Goal: Transaction & Acquisition: Book appointment/travel/reservation

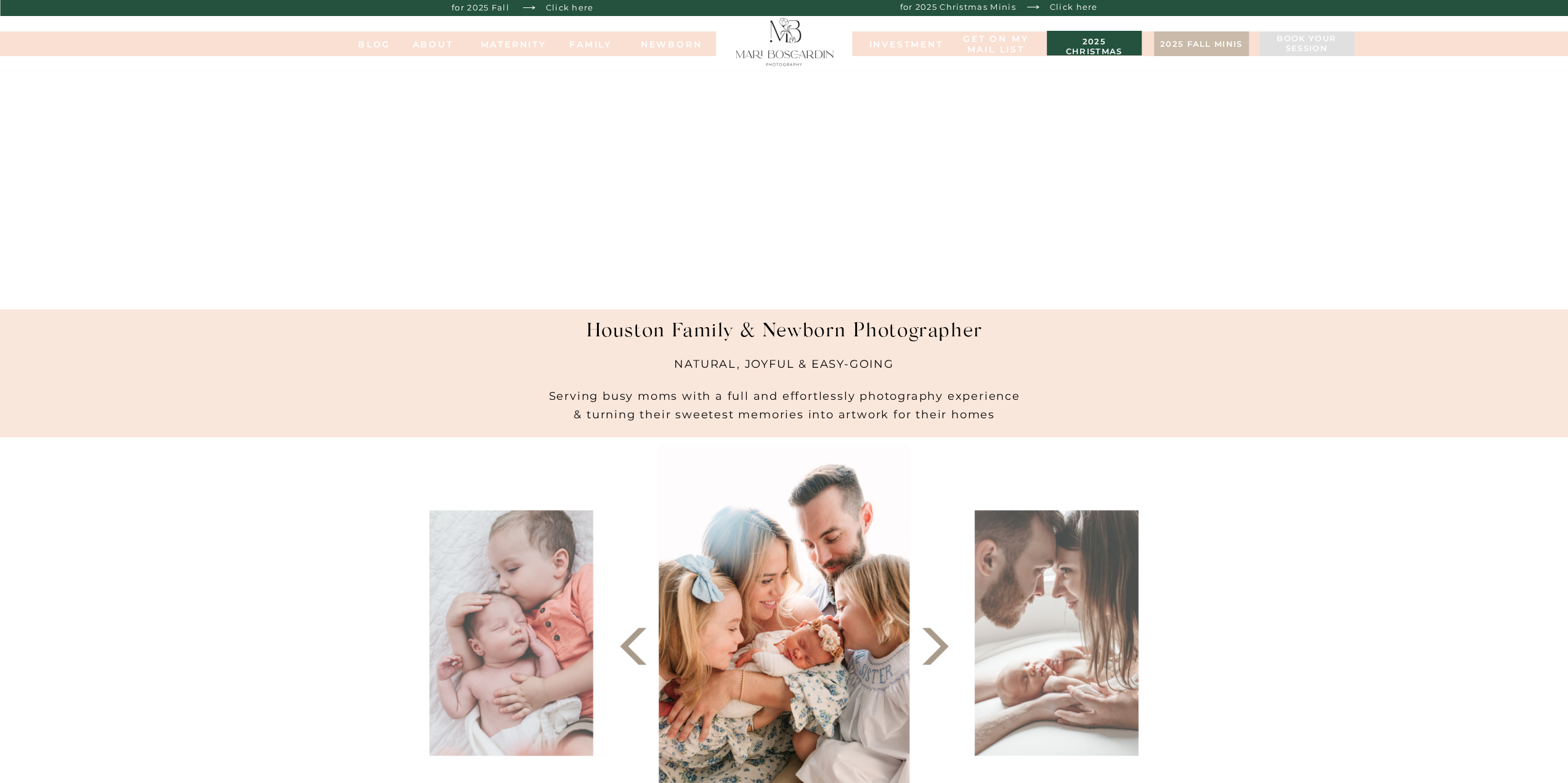
click at [1069, 47] on h3 "2025 christmas minis" at bounding box center [1095, 43] width 82 height 13
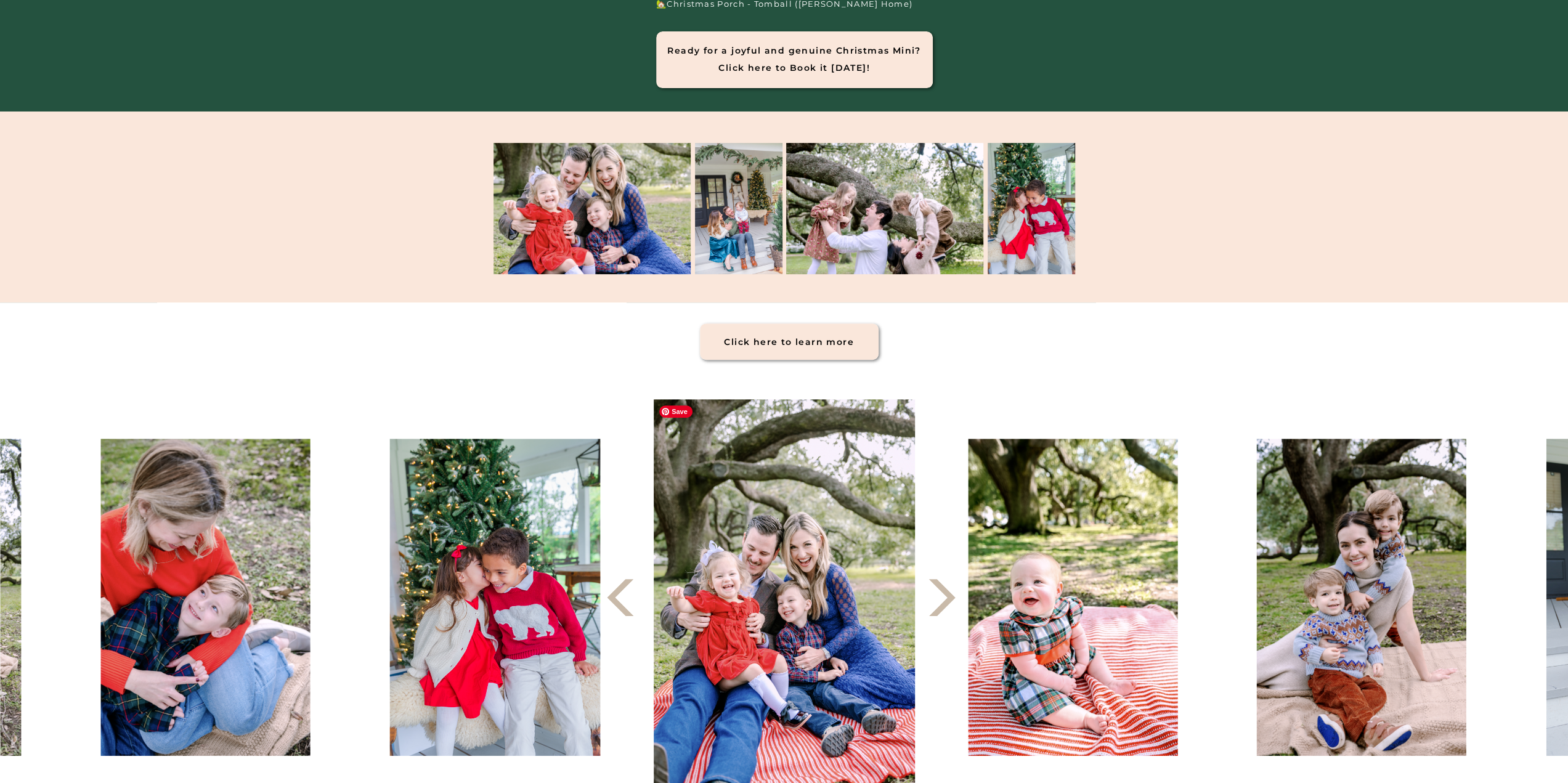
scroll to position [431, 0]
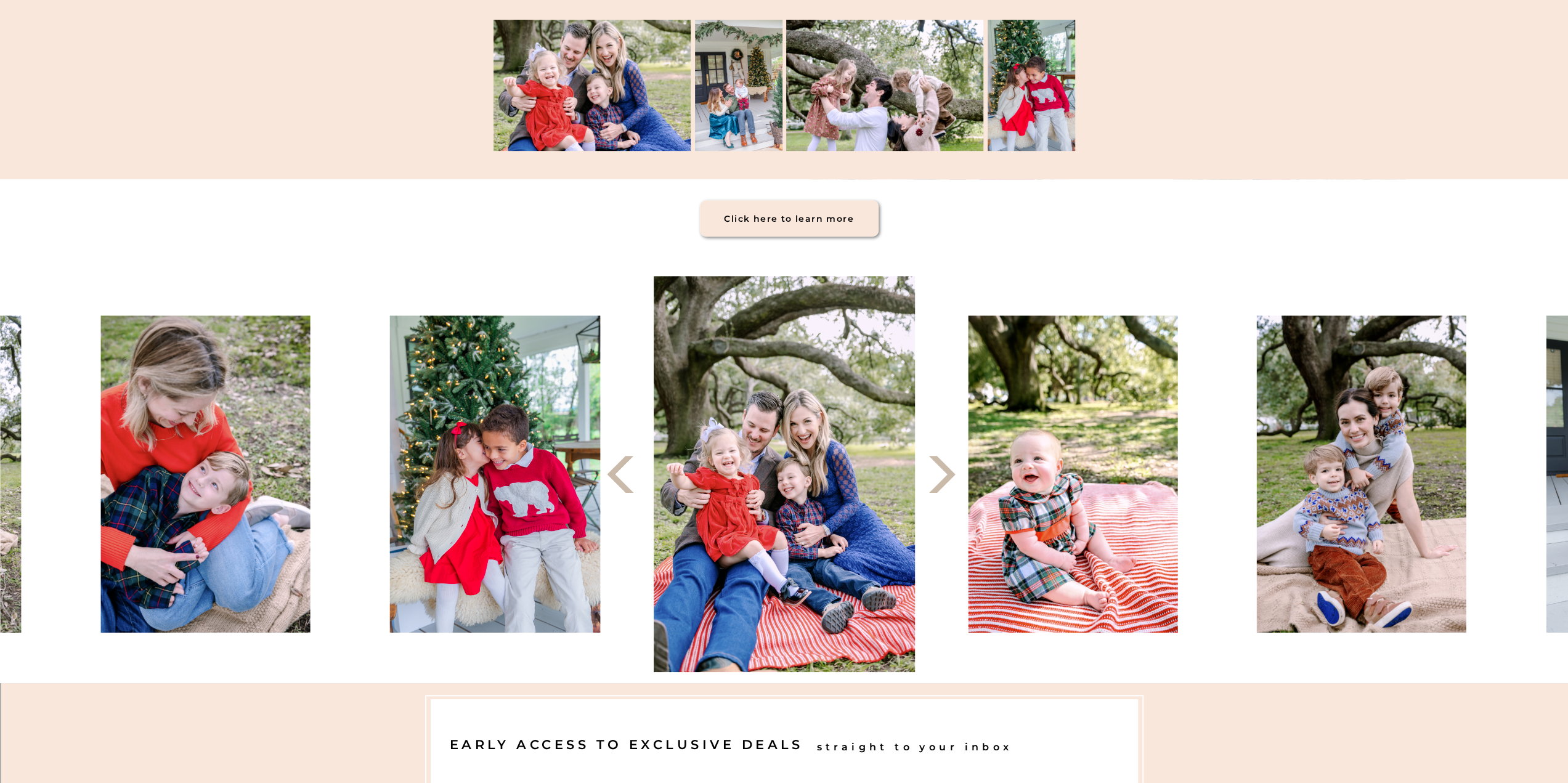
click at [956, 477] on icon at bounding box center [942, 474] width 48 height 48
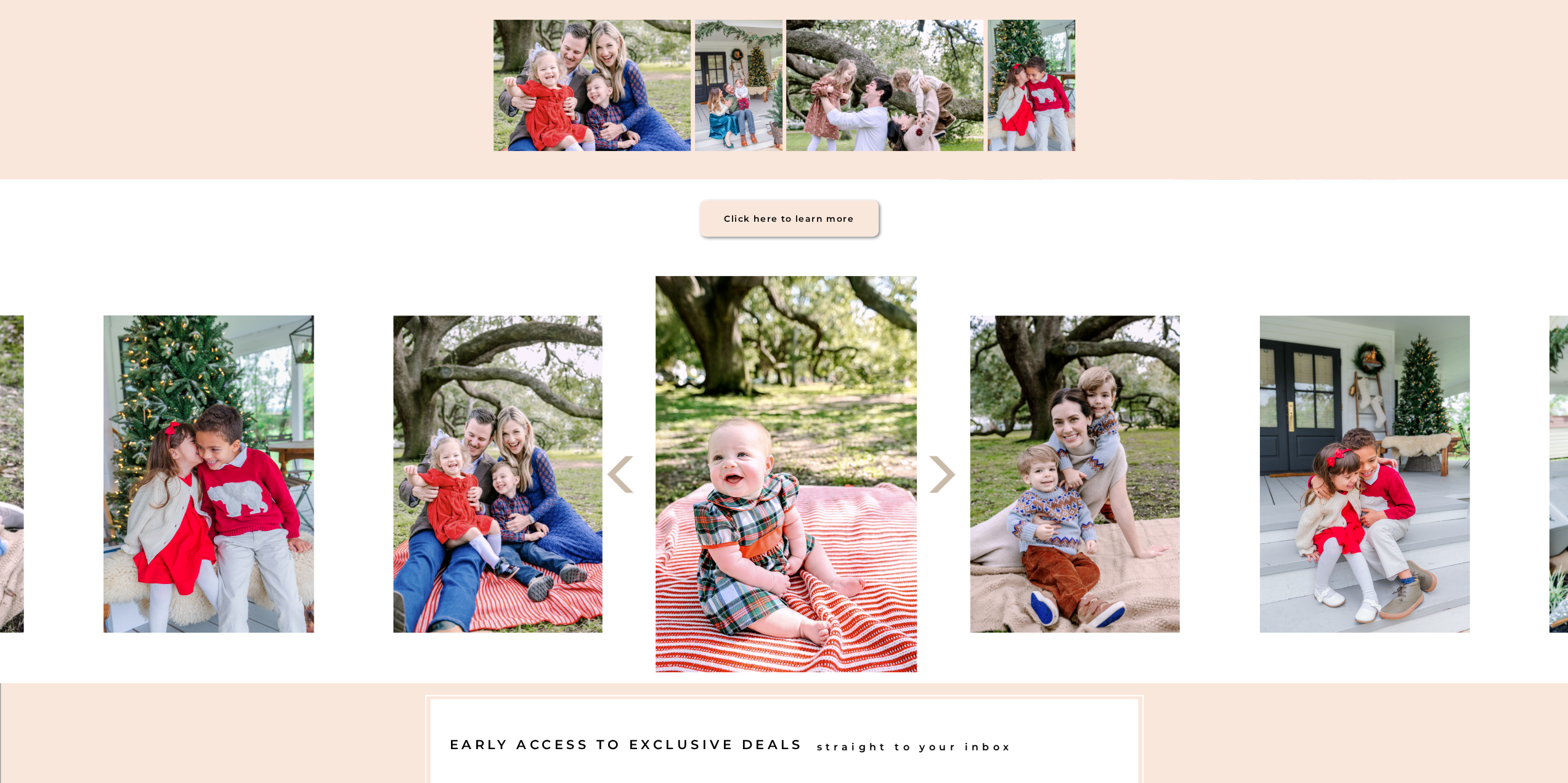
click at [956, 477] on icon at bounding box center [942, 474] width 48 height 48
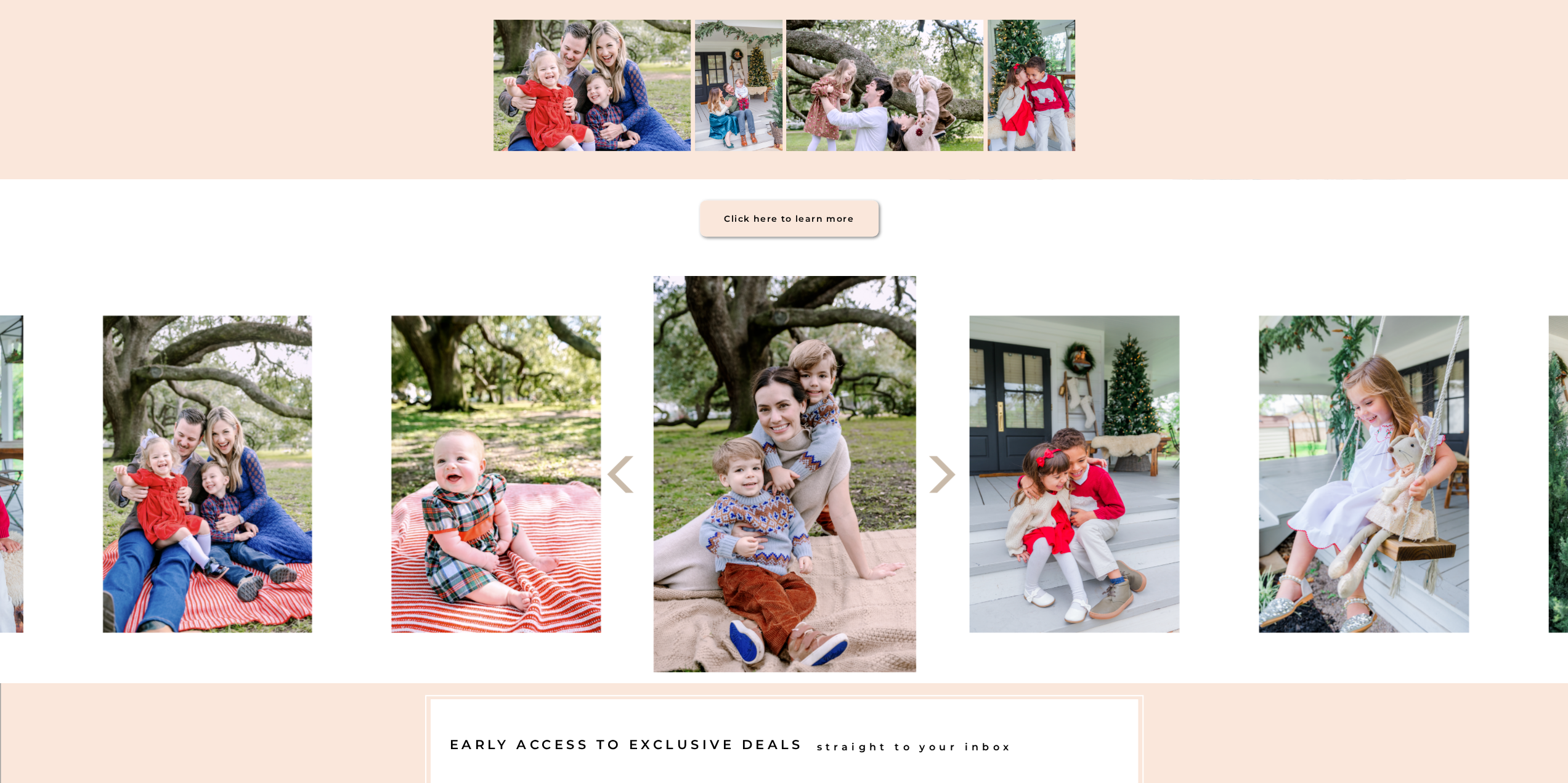
click at [956, 477] on icon at bounding box center [942, 474] width 48 height 48
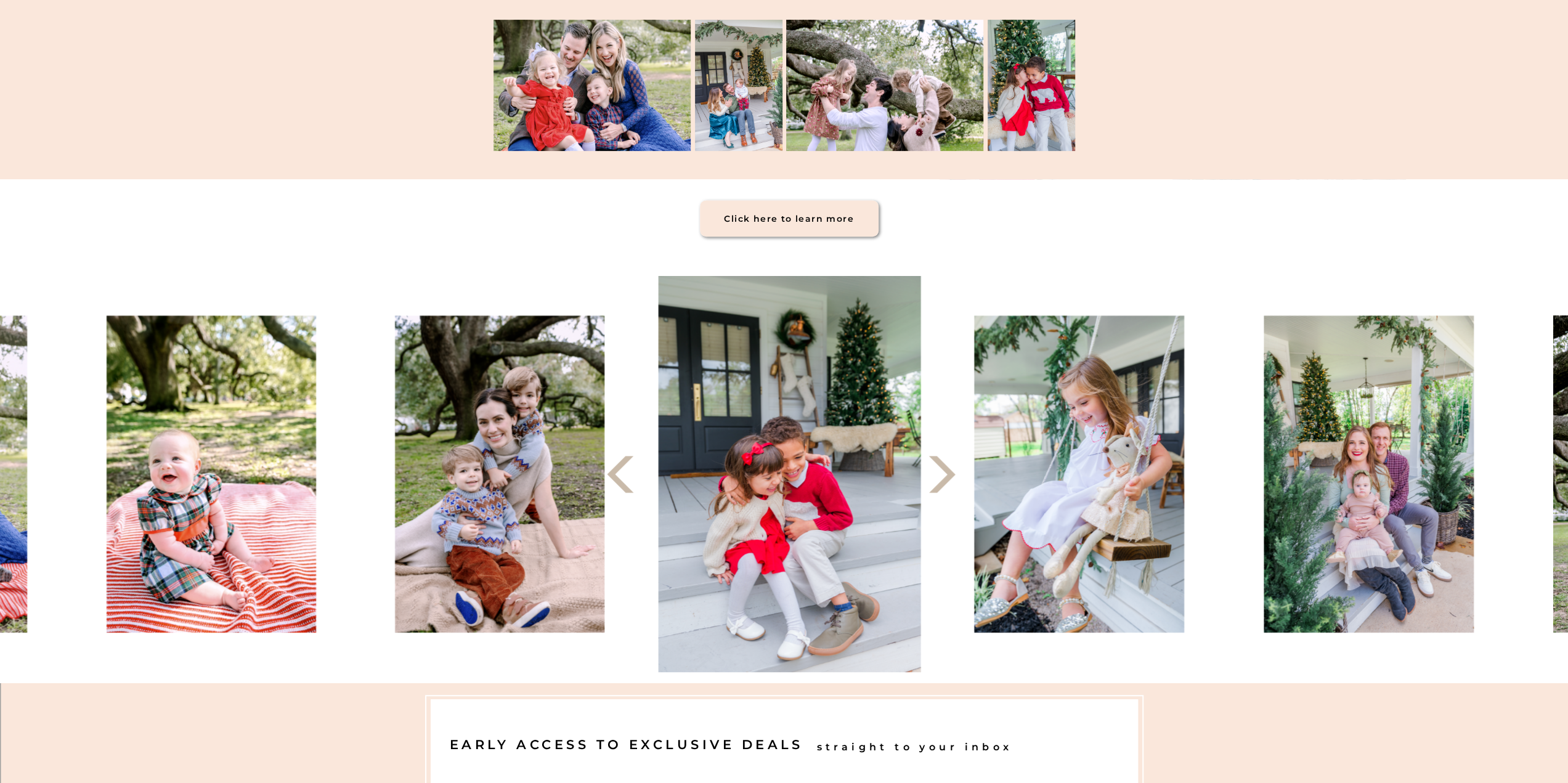
click at [956, 477] on icon at bounding box center [942, 474] width 48 height 48
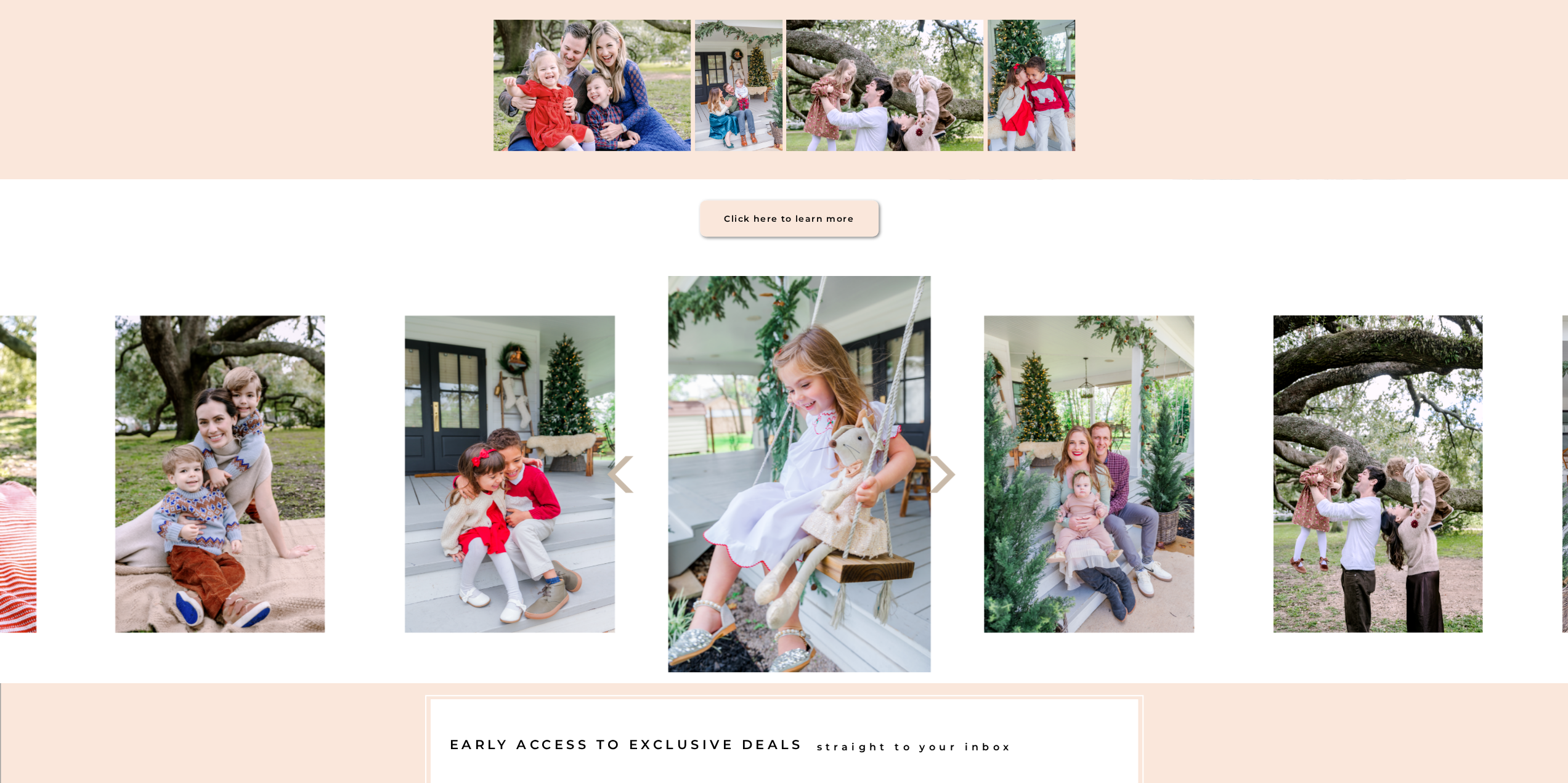
click at [956, 477] on icon at bounding box center [942, 474] width 48 height 48
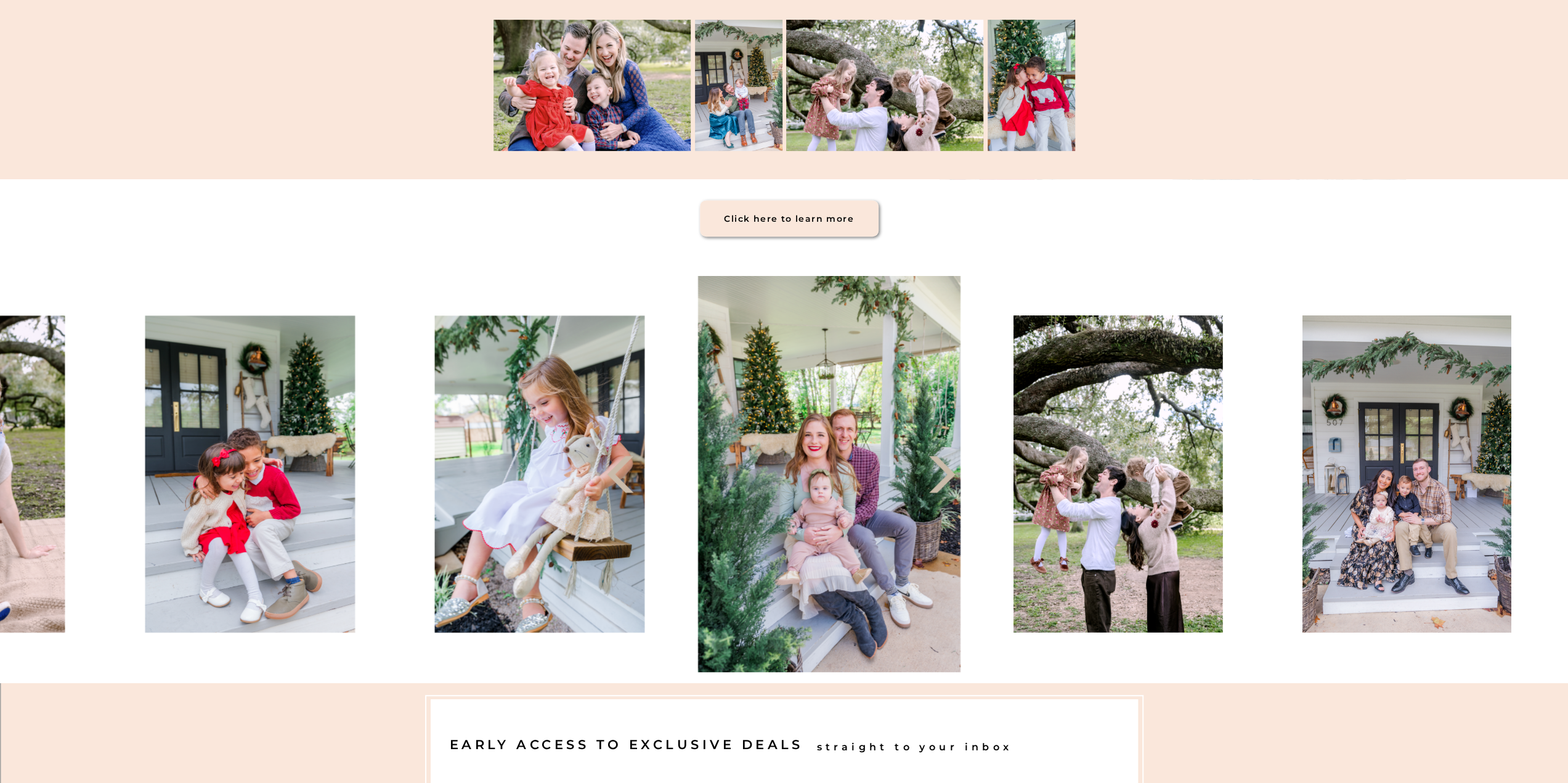
click at [956, 477] on icon at bounding box center [942, 474] width 48 height 48
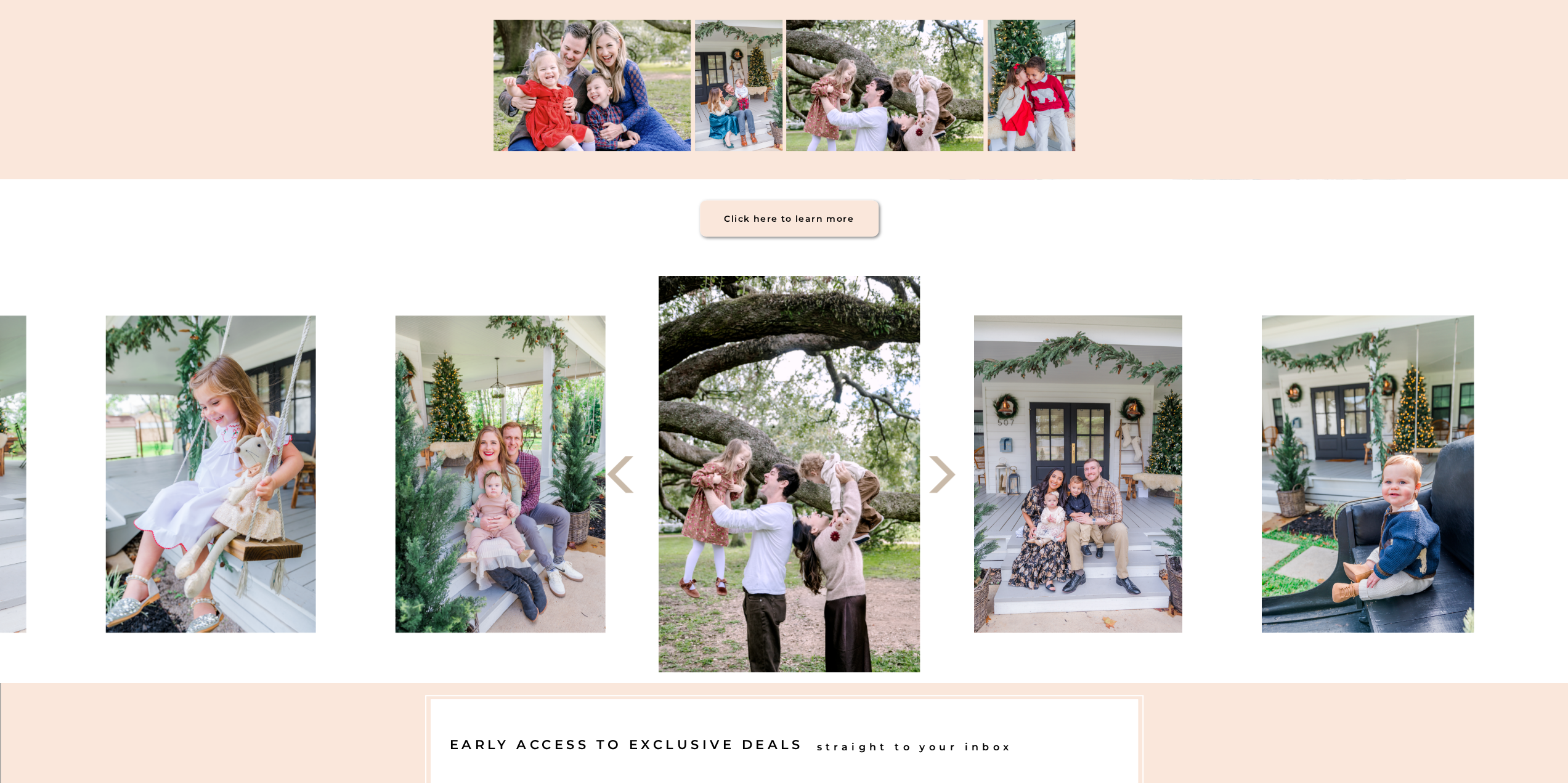
click at [956, 477] on icon at bounding box center [942, 474] width 48 height 48
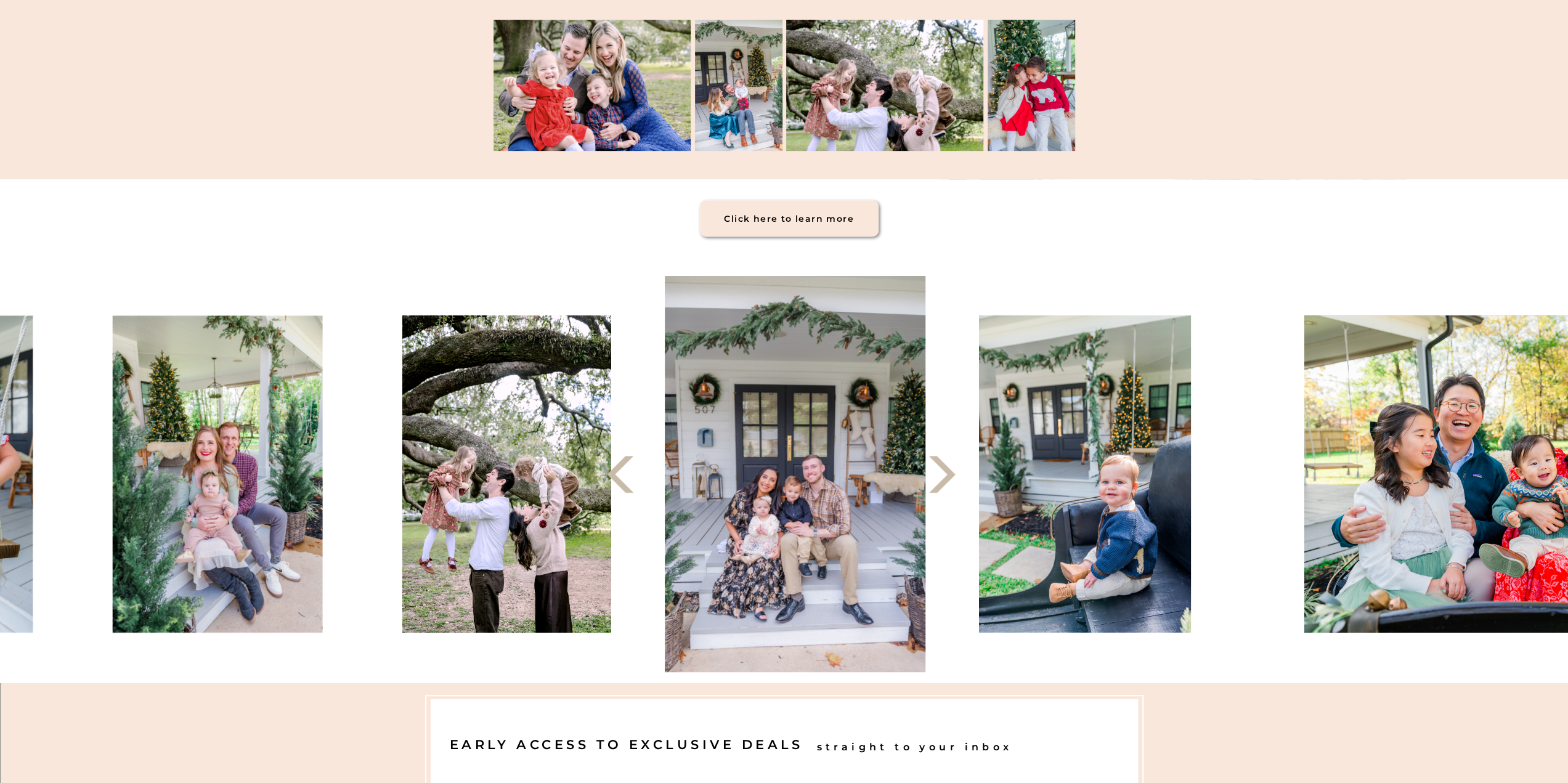
click at [956, 477] on icon at bounding box center [942, 474] width 48 height 48
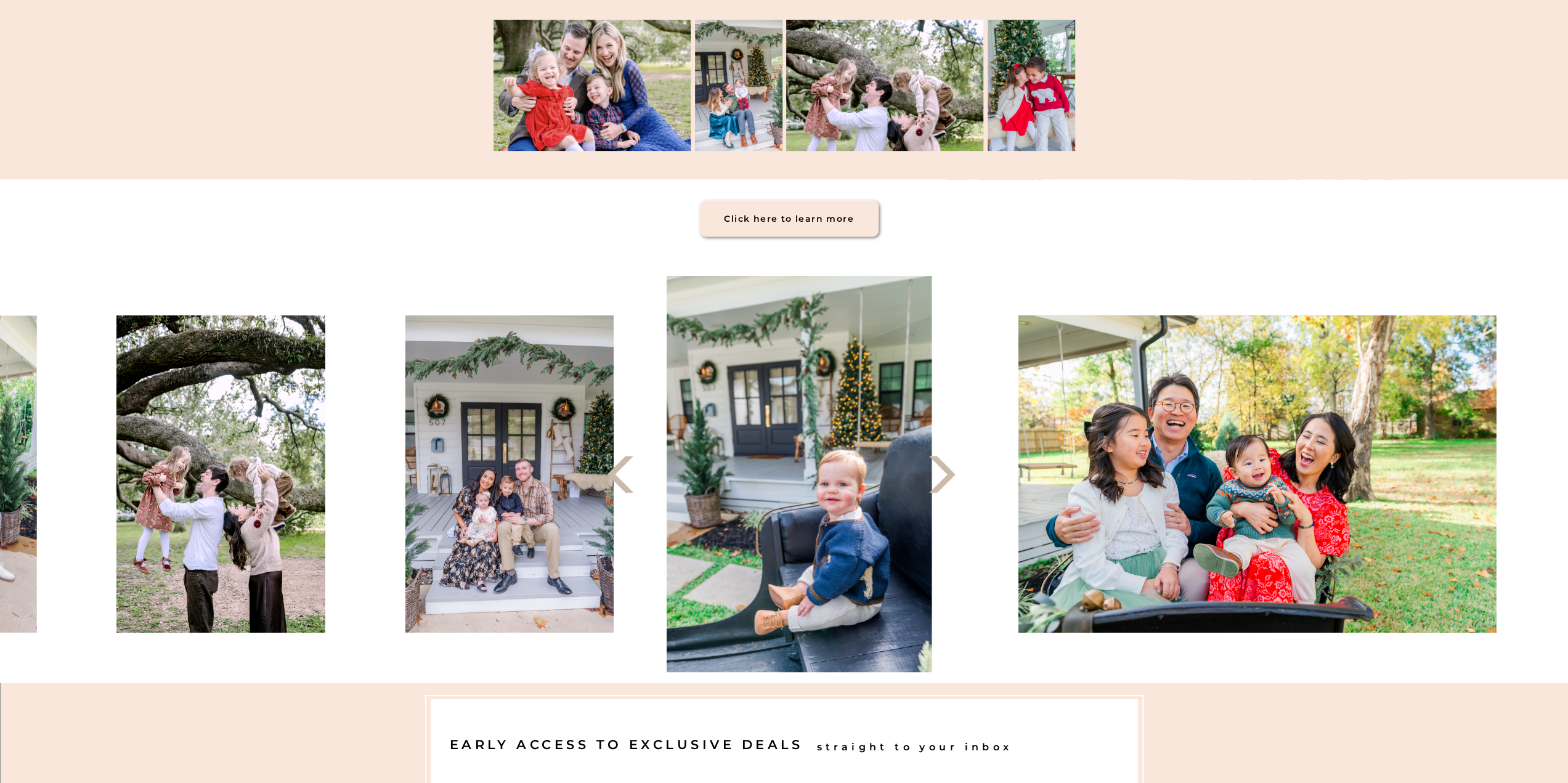
click at [956, 477] on icon at bounding box center [942, 474] width 48 height 48
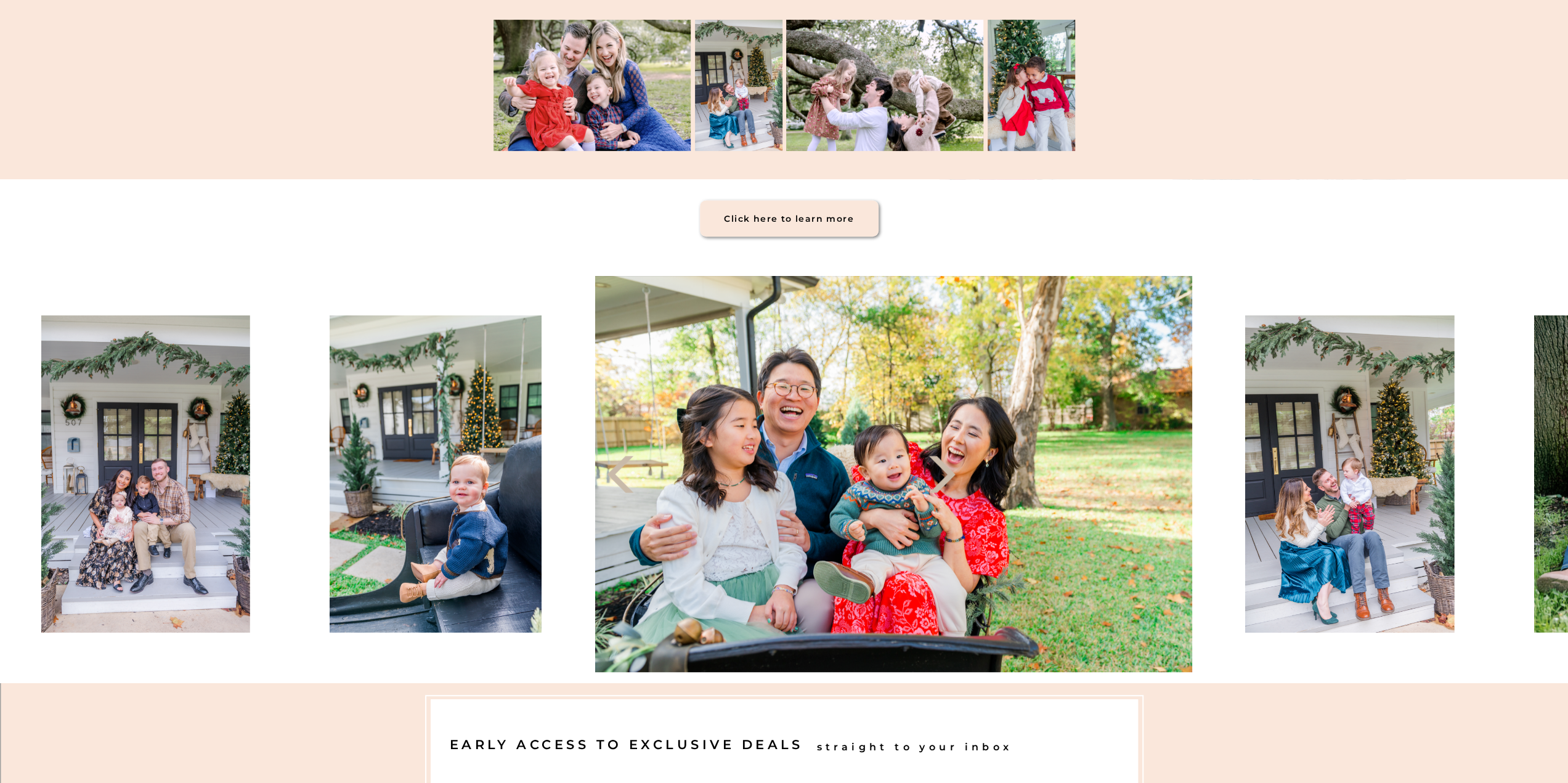
click at [956, 477] on icon at bounding box center [942, 474] width 48 height 48
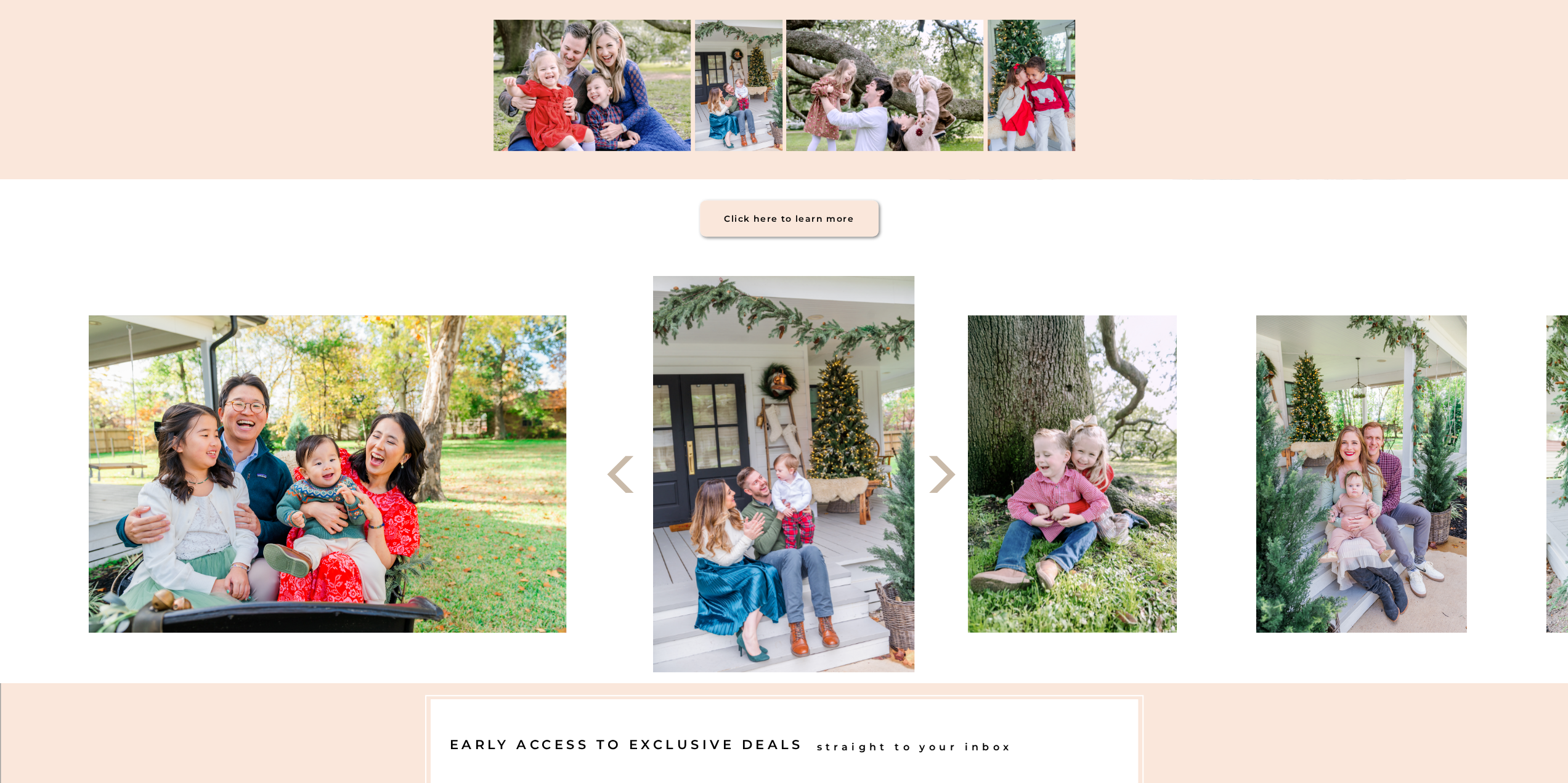
click at [956, 477] on icon at bounding box center [942, 474] width 48 height 48
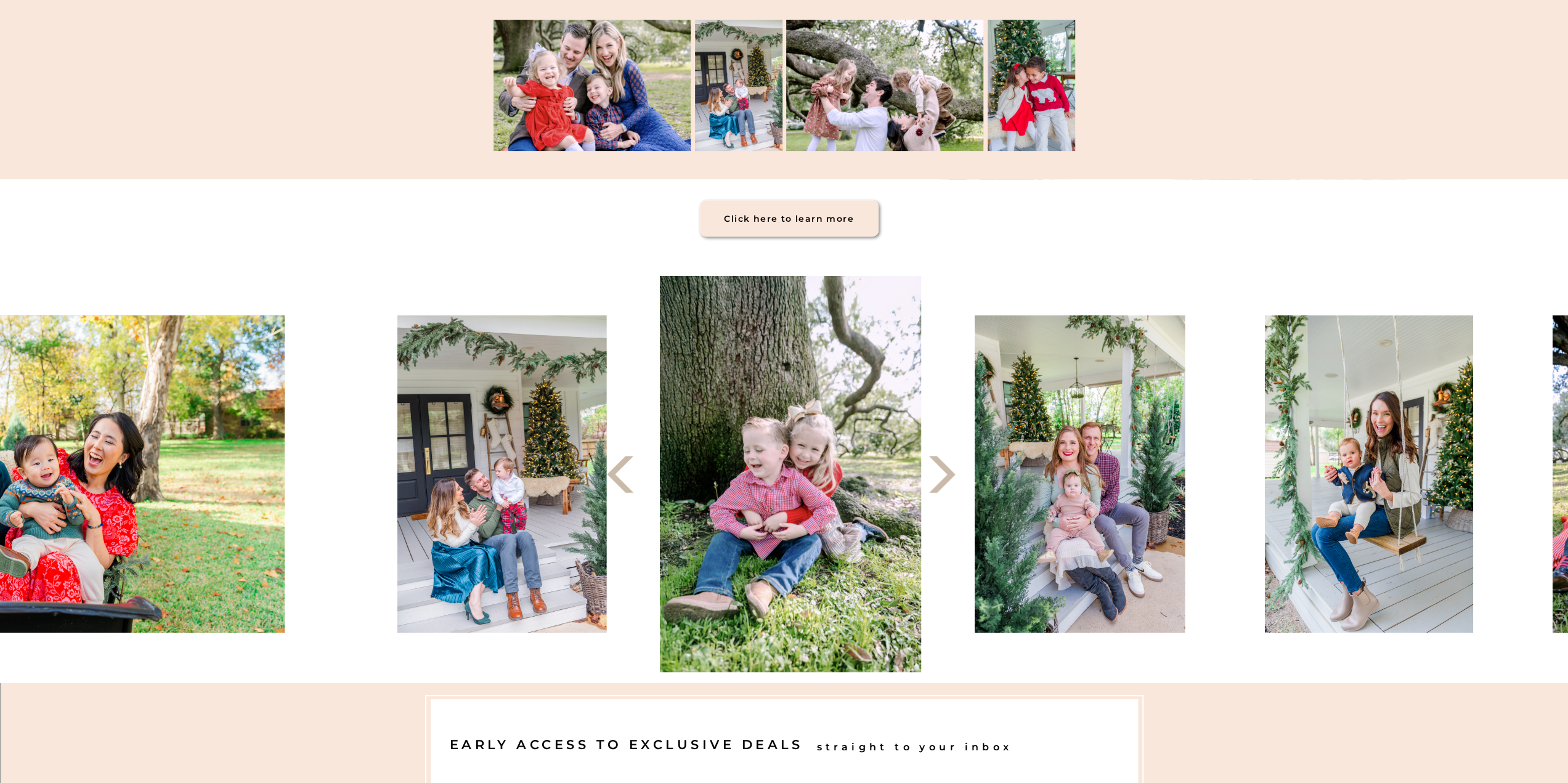
click at [956, 477] on icon at bounding box center [942, 474] width 48 height 48
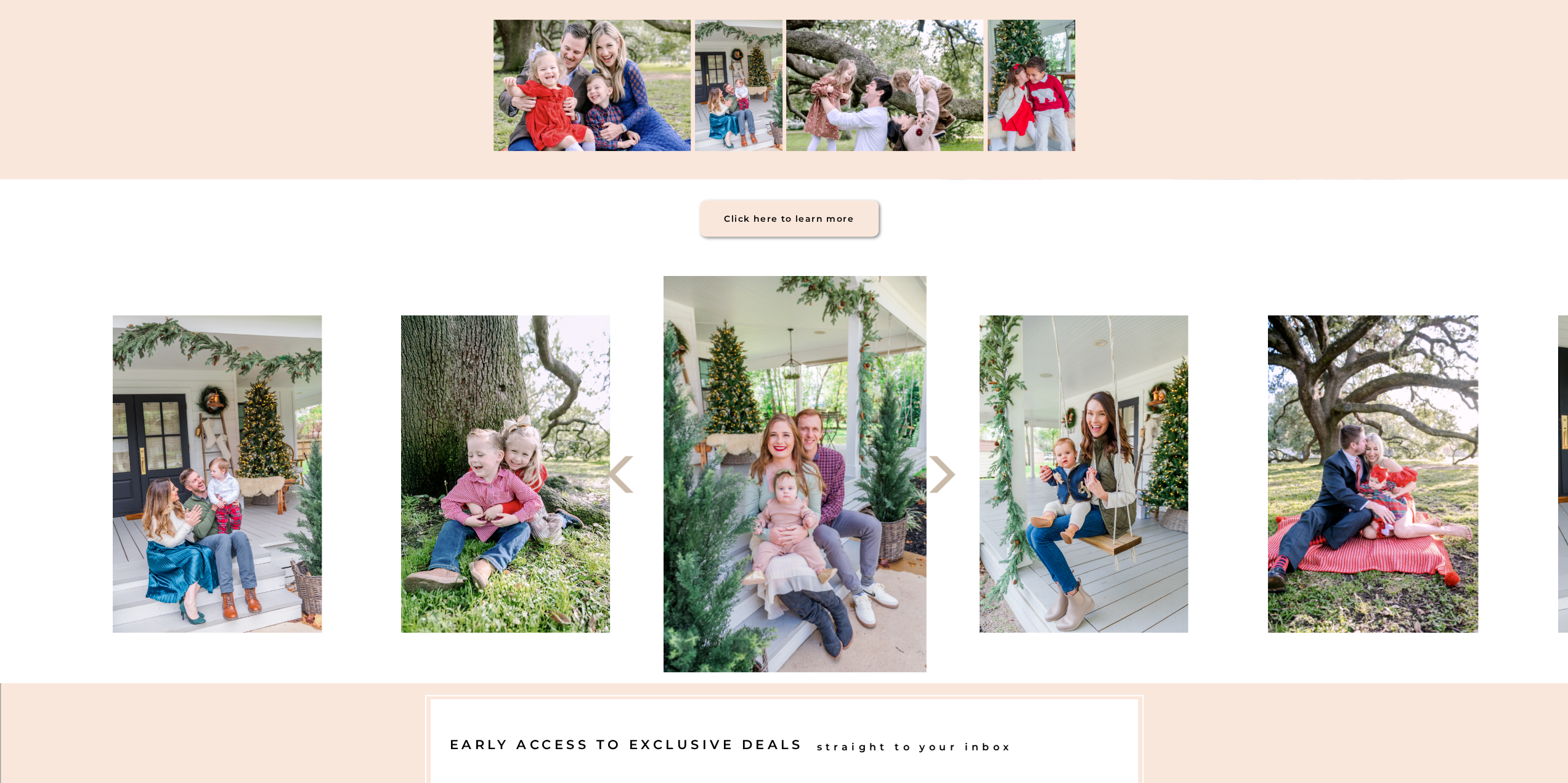
click at [956, 477] on icon at bounding box center [942, 474] width 48 height 48
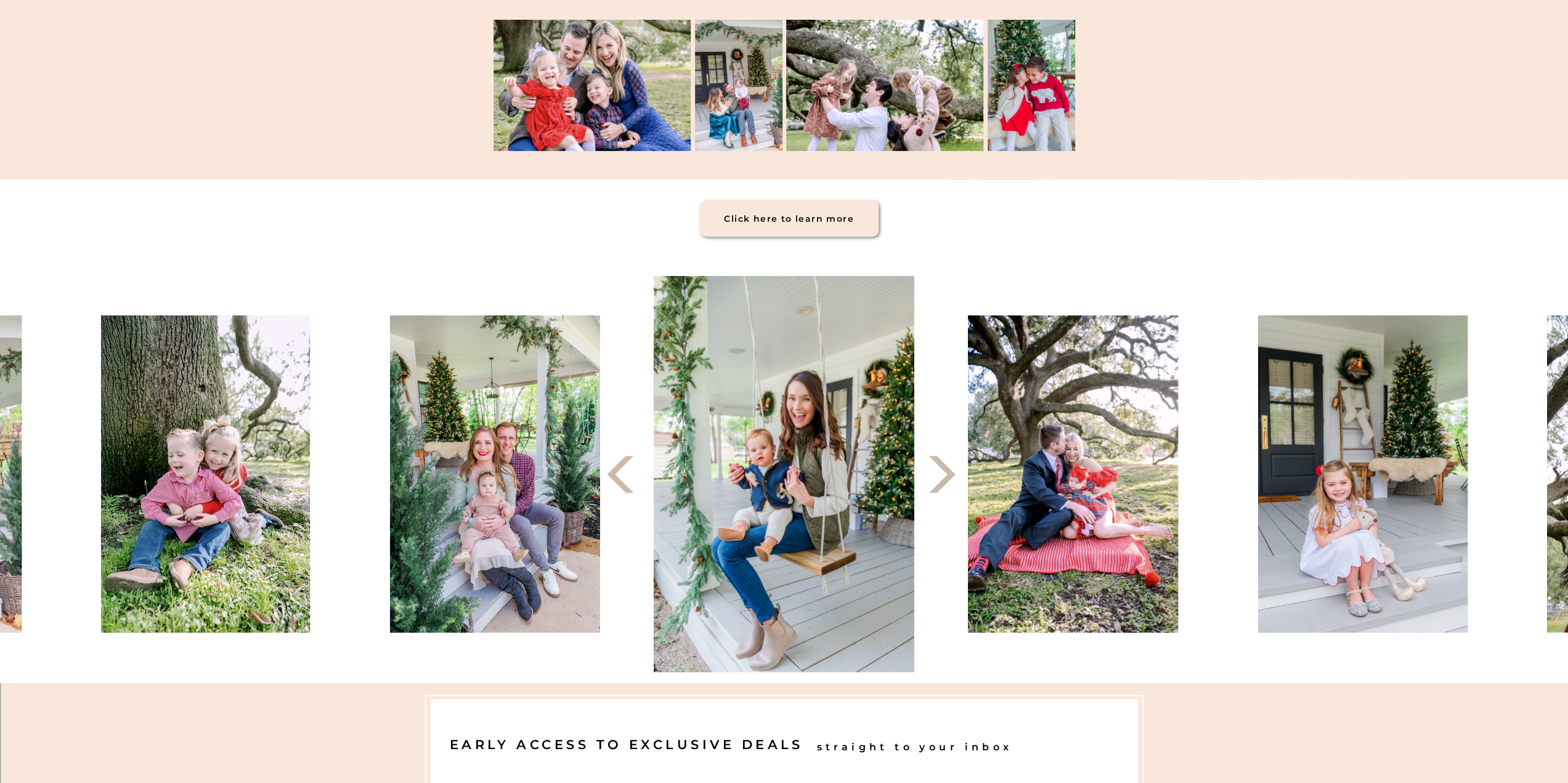
click at [956, 477] on icon at bounding box center [942, 474] width 48 height 48
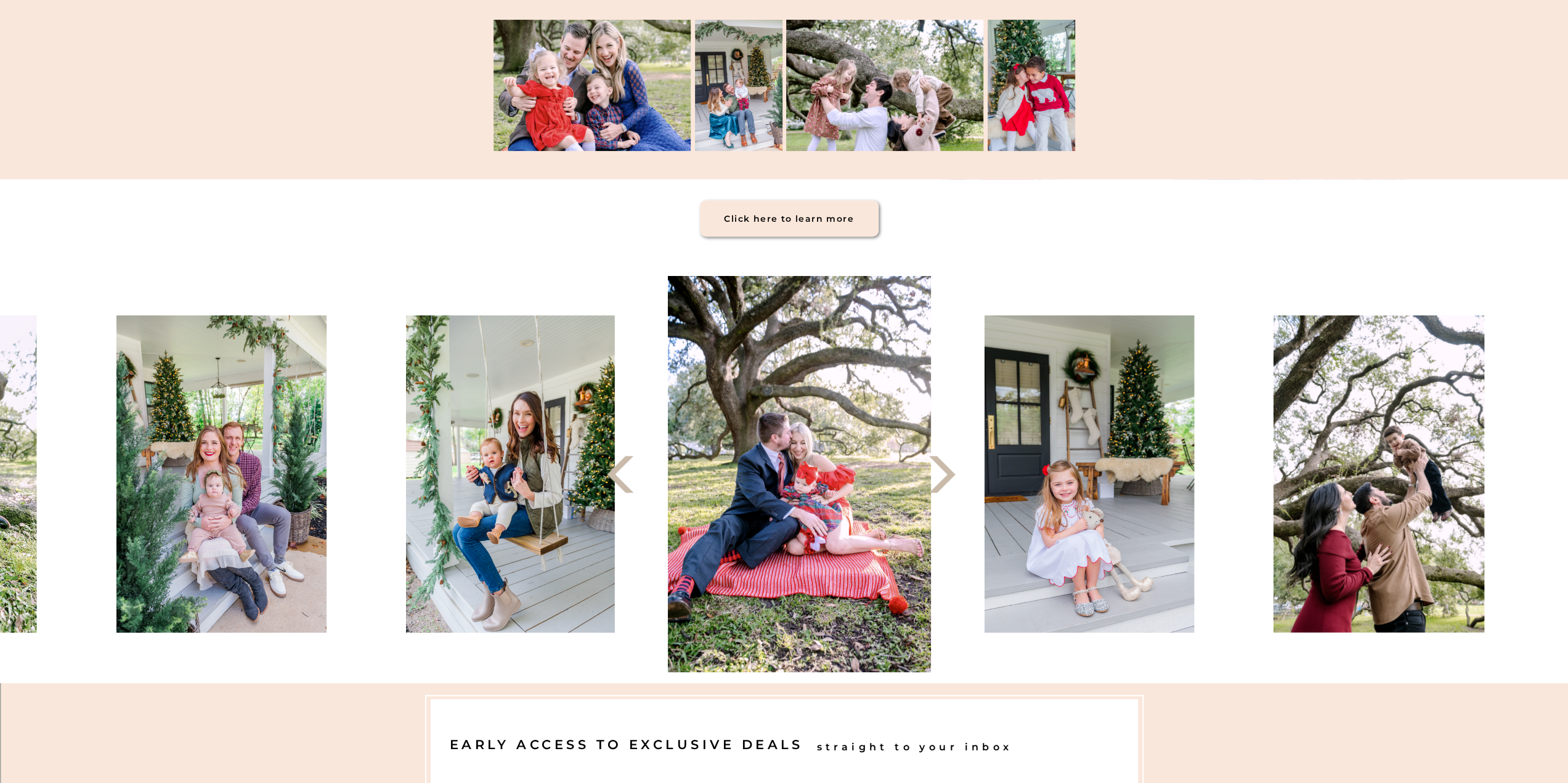
click at [956, 477] on icon at bounding box center [942, 474] width 48 height 48
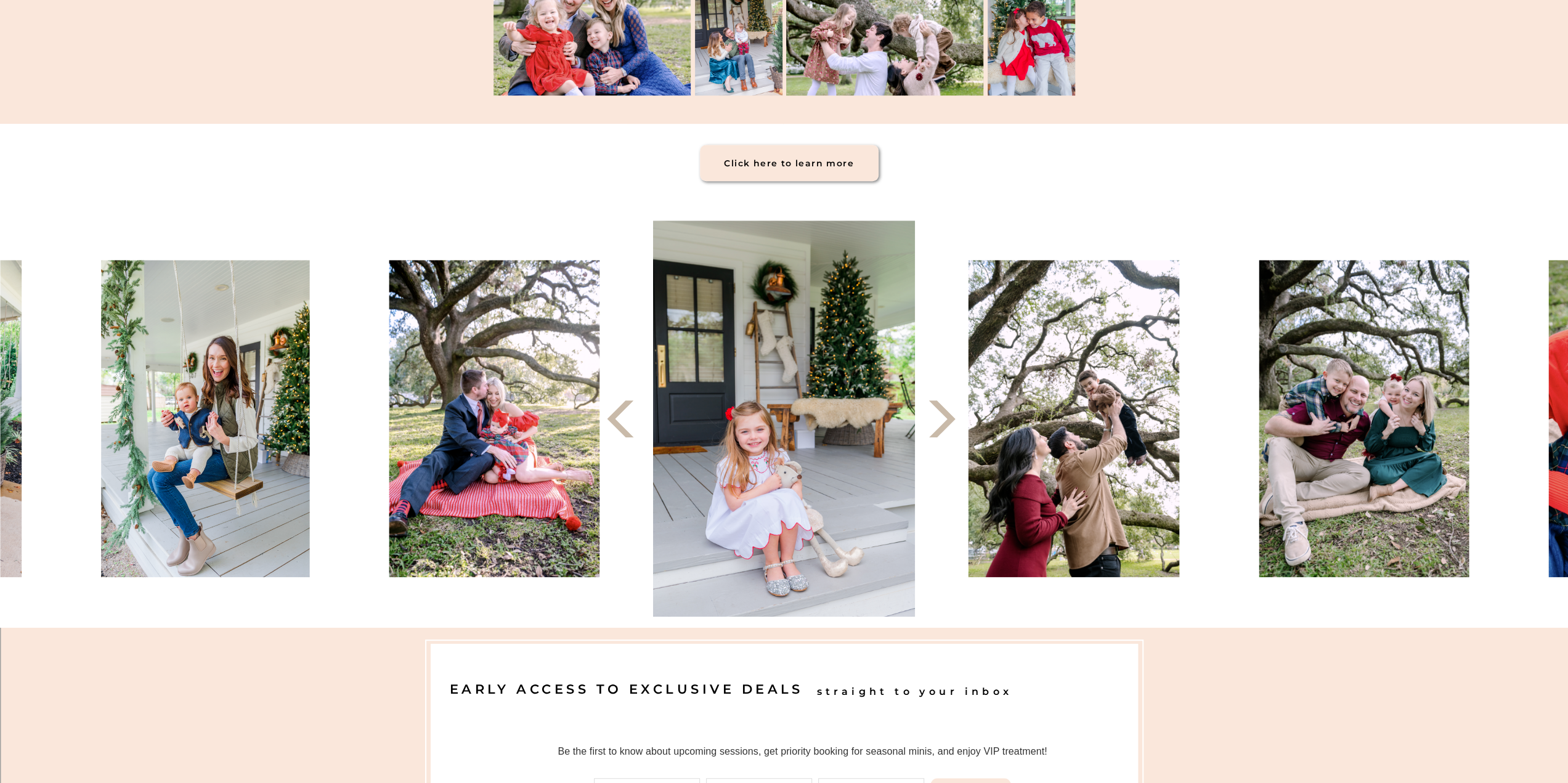
scroll to position [616, 0]
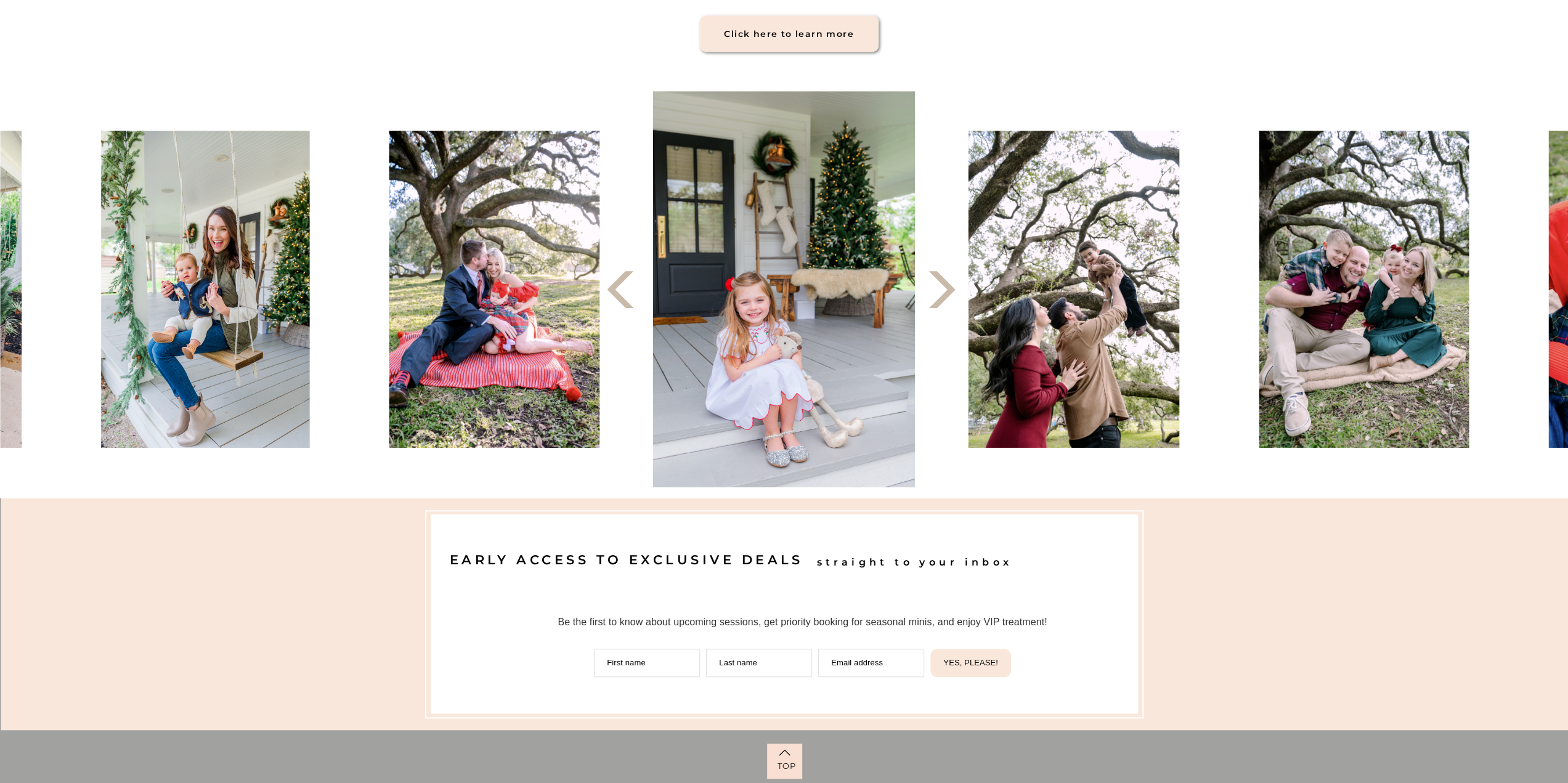
click at [956, 305] on icon at bounding box center [942, 289] width 48 height 48
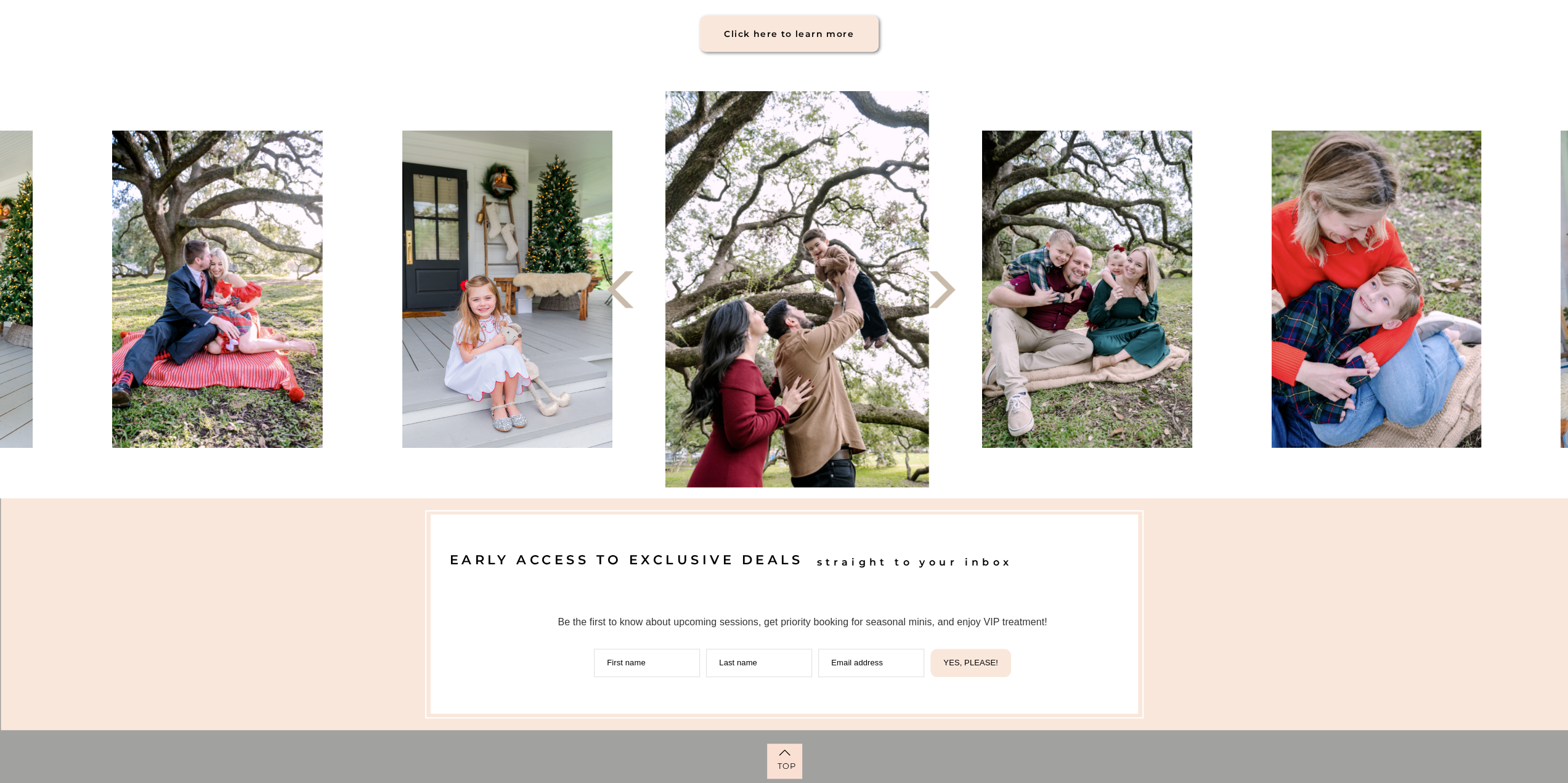
click at [954, 307] on icon at bounding box center [942, 289] width 48 height 48
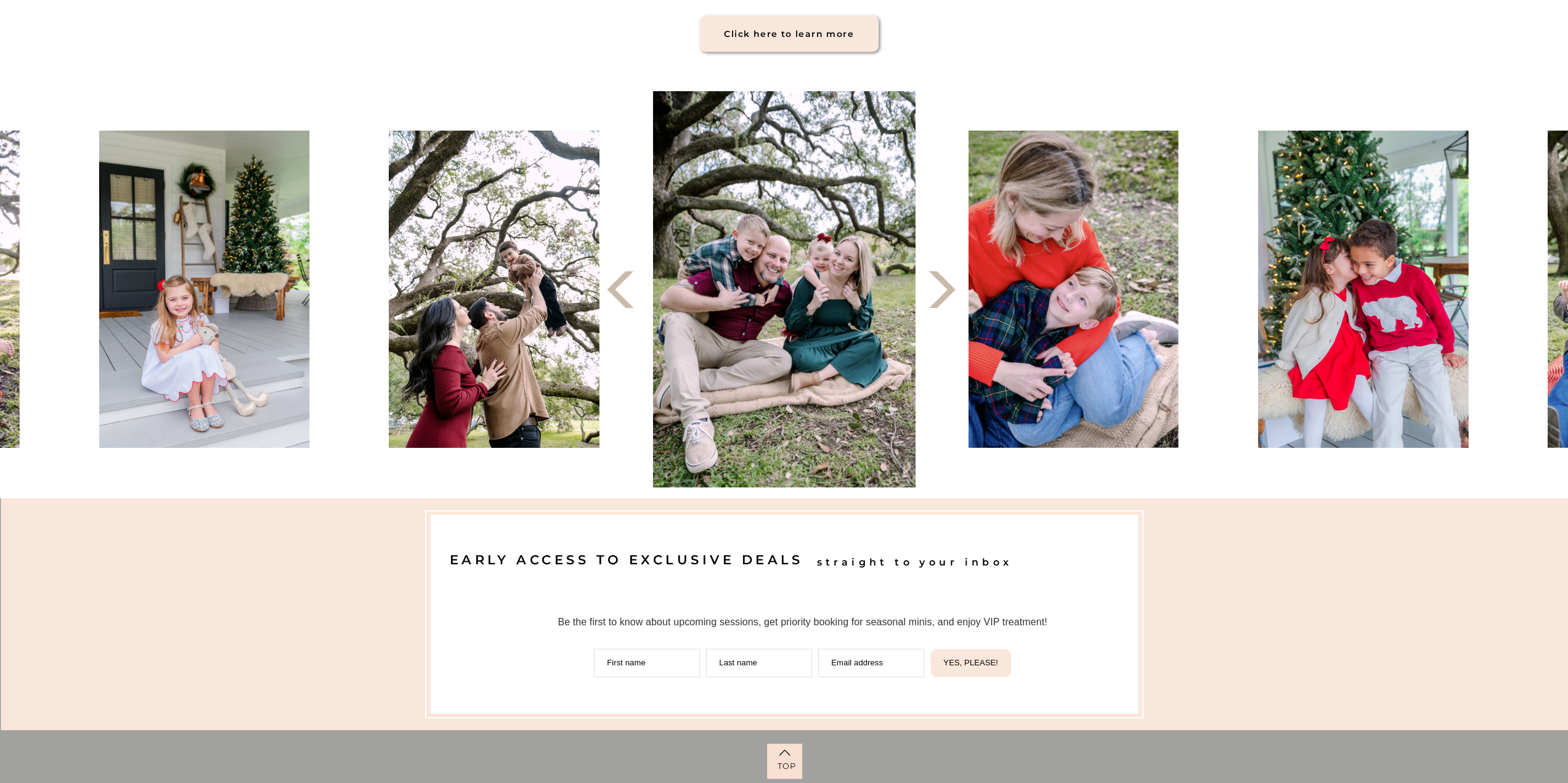
click at [954, 308] on icon at bounding box center [942, 289] width 48 height 48
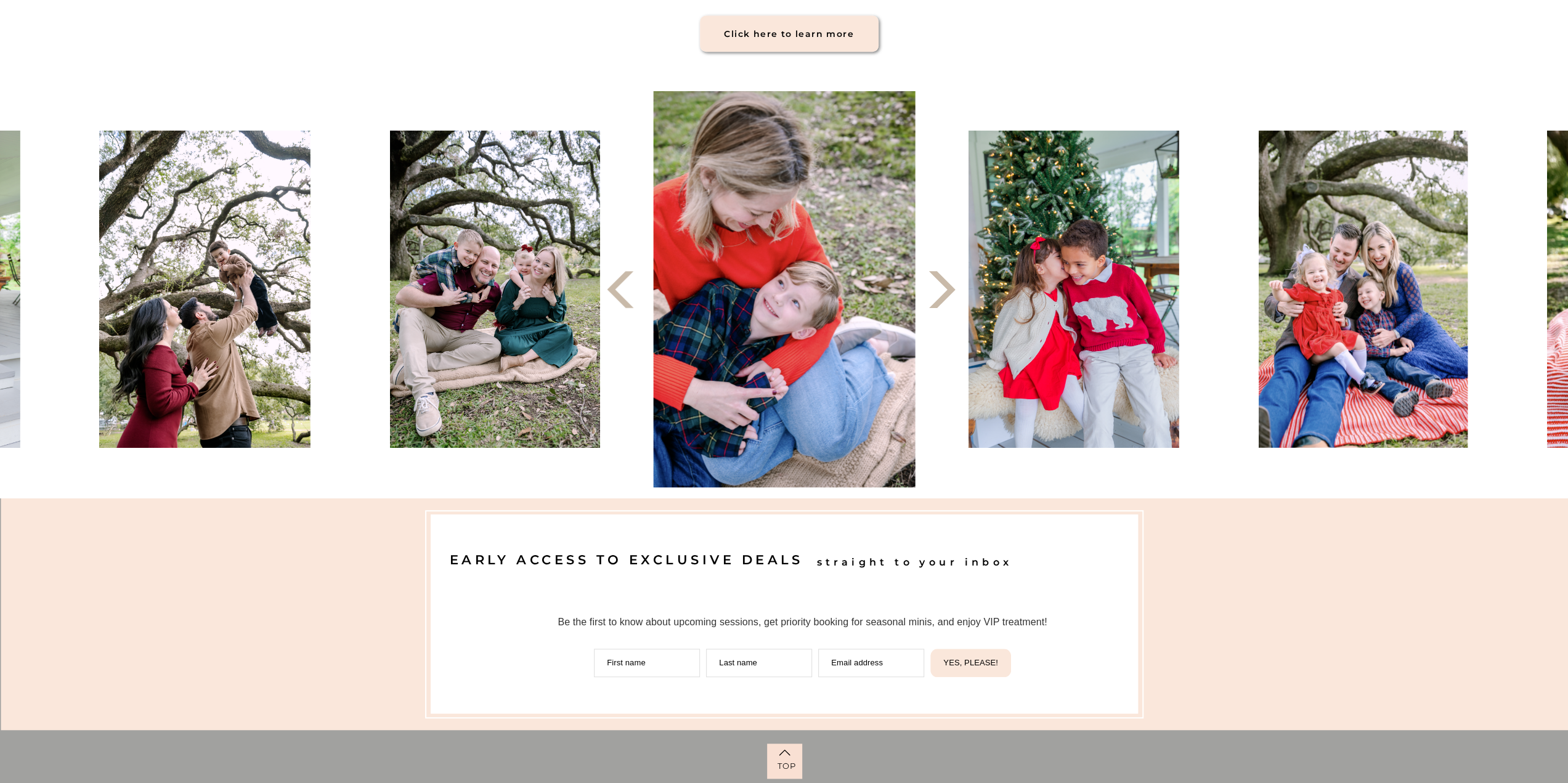
click at [954, 308] on icon at bounding box center [942, 289] width 48 height 48
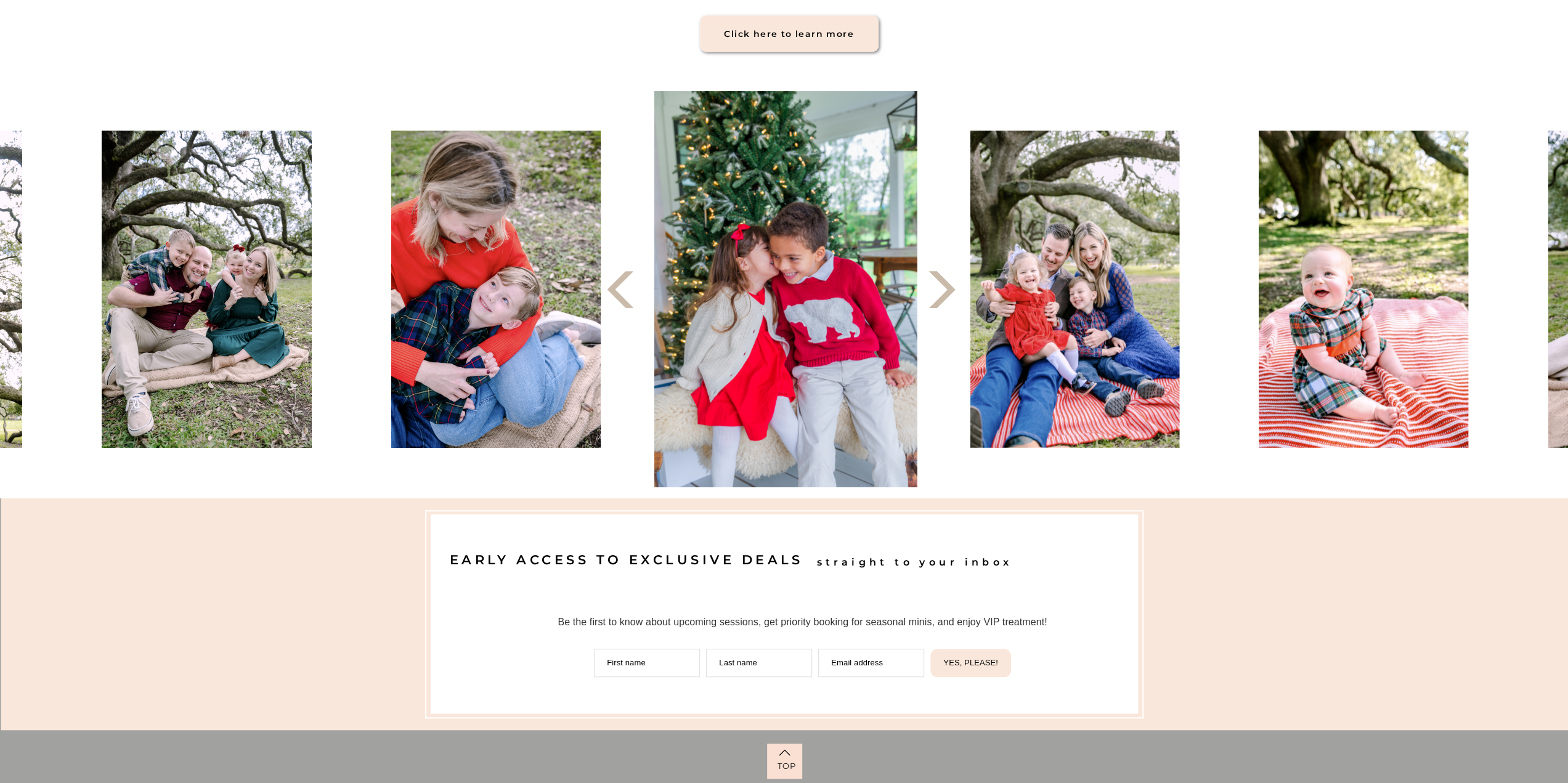
click at [954, 308] on icon at bounding box center [942, 289] width 48 height 48
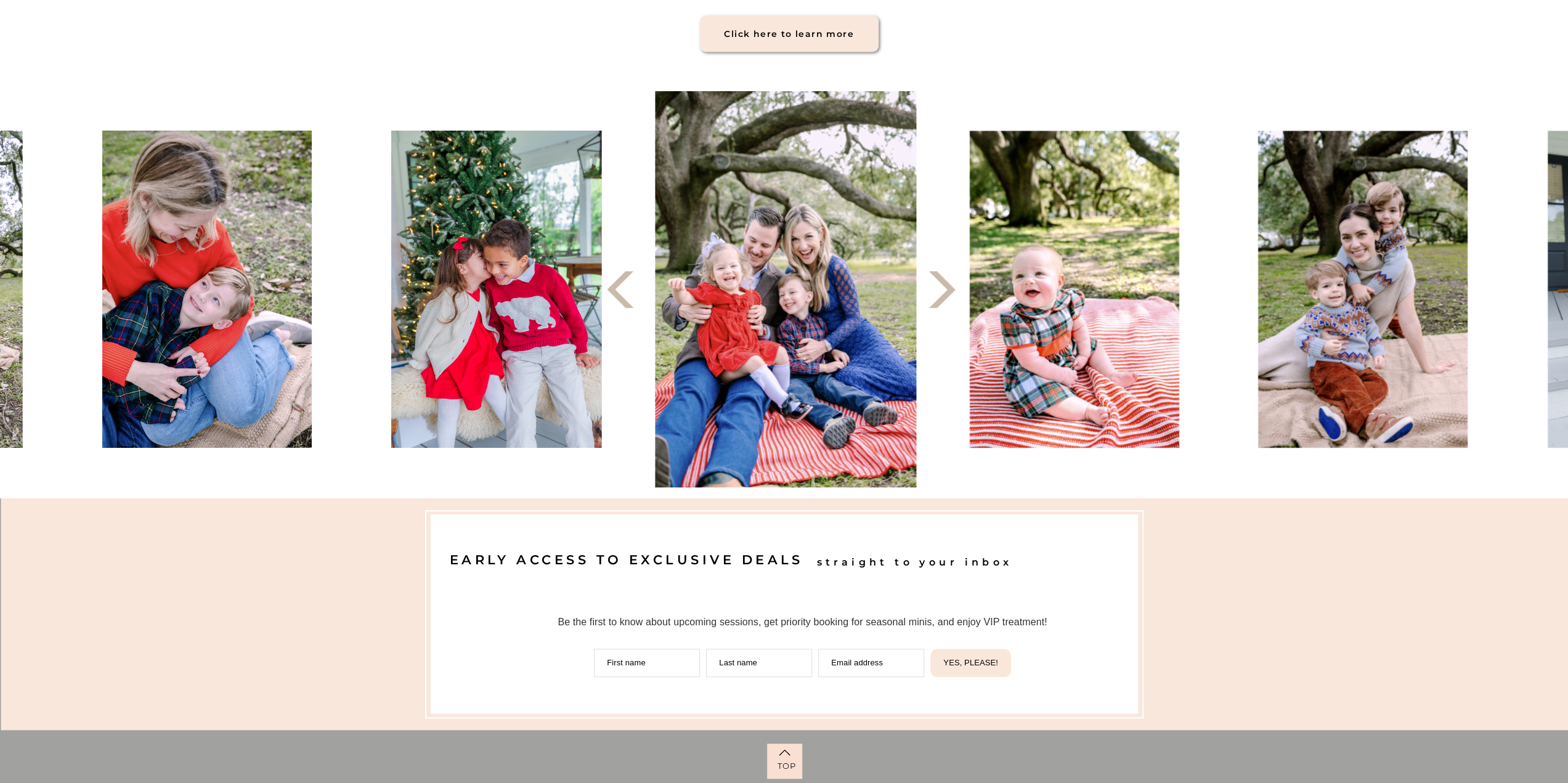
click at [954, 310] on icon at bounding box center [942, 289] width 48 height 48
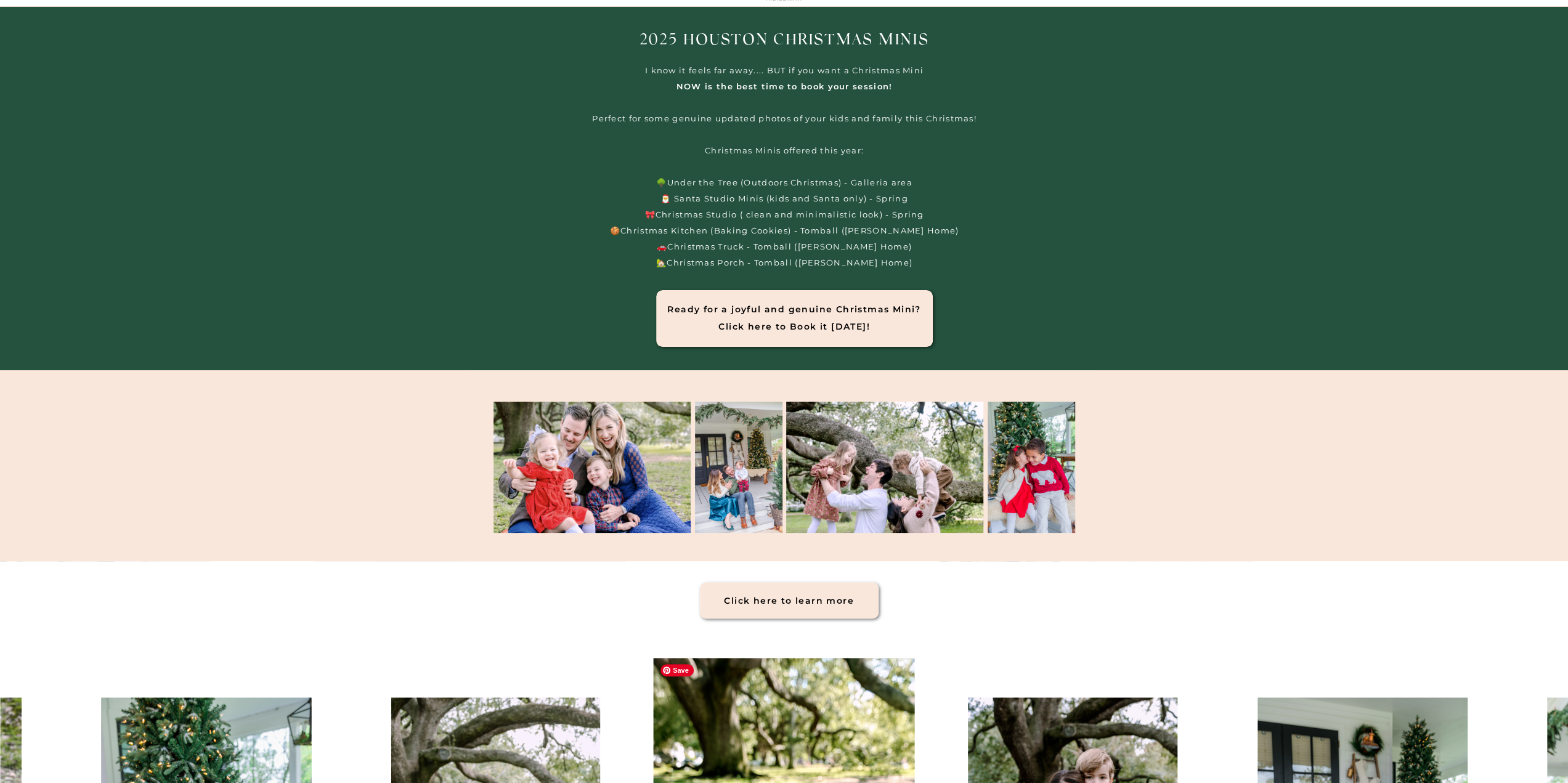
scroll to position [0, 0]
